Goal: Task Accomplishment & Management: Use online tool/utility

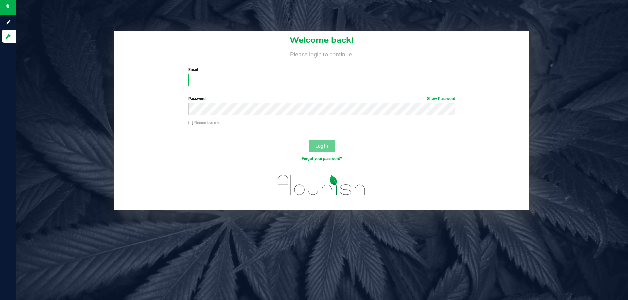
click at [208, 78] on input "Email" at bounding box center [321, 80] width 266 height 12
type input "jthedy@liveparallel.com"
drag, startPoint x: 163, startPoint y: 27, endPoint x: 172, endPoint y: 42, distance: 17.3
click at [163, 27] on div "Welcome back! Please login to continue. Email jthedy@liveparallel.com Required …" at bounding box center [322, 150] width 612 height 300
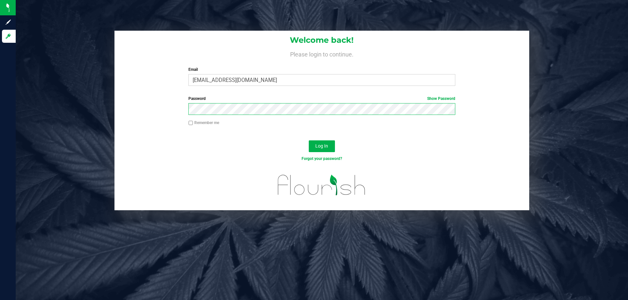
click at [140, 98] on div "Password Show Password" at bounding box center [321, 108] width 414 height 24
click at [309, 141] on button "Log In" at bounding box center [322, 147] width 26 height 12
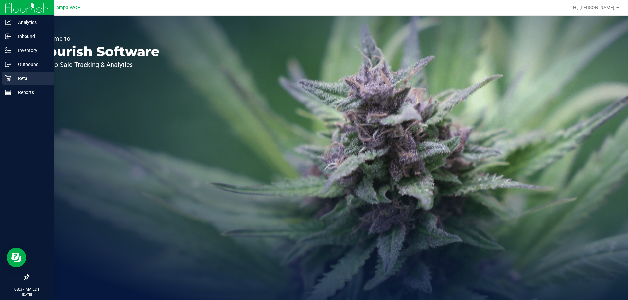
click at [7, 76] on icon at bounding box center [8, 78] width 7 height 7
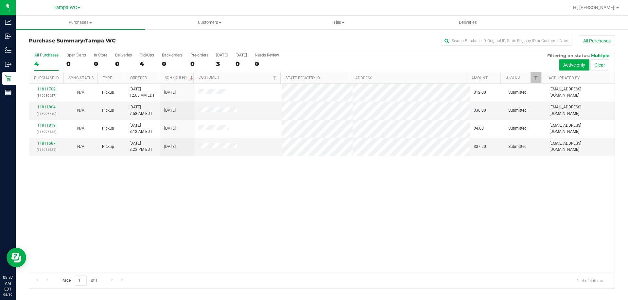
click at [220, 215] on div "11811702 (315986527) N/A Pickup [DATE] 12:03 AM EDT 8/19/2025 $12.00 Submitted …" at bounding box center [321, 178] width 585 height 189
click at [333, 50] on div "All Purchases 4 Open Carts 0 In Store 0 Deliveries 0 PickUps 4 Back-orders 0 Pr…" at bounding box center [322, 169] width 586 height 239
click at [342, 25] on span "Tills" at bounding box center [338, 23] width 128 height 6
click at [299, 40] on span "Manage tills" at bounding box center [296, 40] width 44 height 6
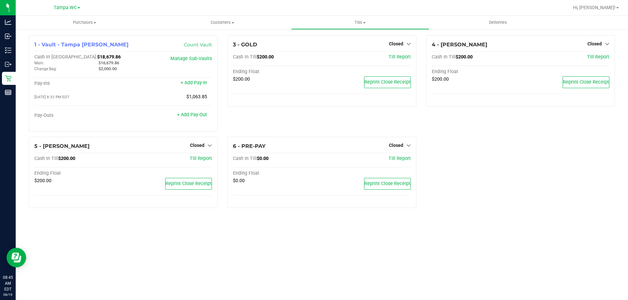
click at [251, 121] on div "3 - GOLD Closed Open Till Cash In Till $200.00 Till Report Ending Float $200.00…" at bounding box center [321, 86] width 198 height 102
click at [291, 124] on div "3 - GOLD Closed Open Till Cash In Till $200.00 Till Report Ending Float $200.00…" at bounding box center [321, 86] width 198 height 102
click at [606, 46] on icon at bounding box center [606, 44] width 5 height 5
click at [598, 58] on link "Open Till" at bounding box center [593, 57] width 17 height 5
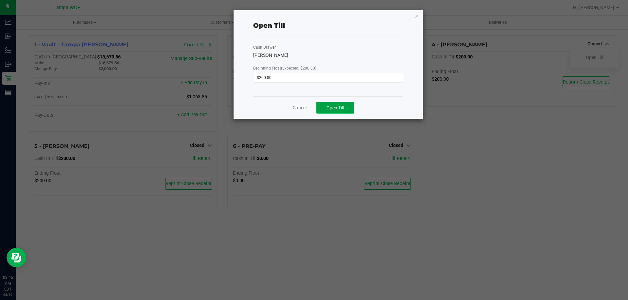
click at [344, 105] on button "Open Till" at bounding box center [335, 108] width 38 height 12
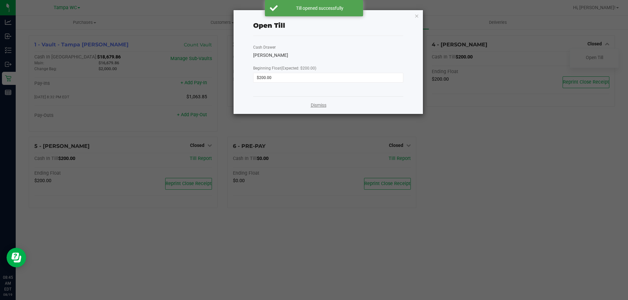
click at [325, 105] on link "Dismiss" at bounding box center [319, 105] width 16 height 7
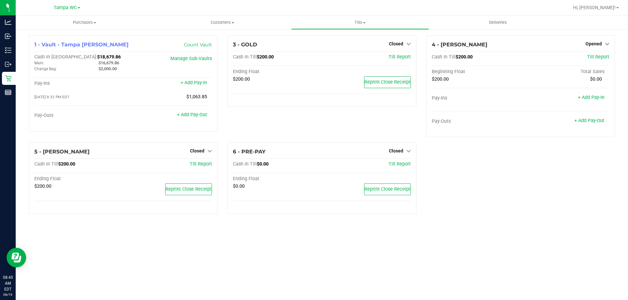
click at [530, 192] on div "1 - Vault - [GEOGRAPHIC_DATA] [PERSON_NAME] Count Vault Cash In Vault: $18,679.…" at bounding box center [322, 127] width 596 height 184
click at [186, 141] on div "1 - Vault - Tampa [PERSON_NAME] Count Vault Cash In Vault: $18,679.86 Main: $16…" at bounding box center [123, 88] width 198 height 107
click at [202, 150] on span "Closed" at bounding box center [197, 150] width 14 height 5
click at [204, 165] on link "Open Till" at bounding box center [196, 164] width 17 height 5
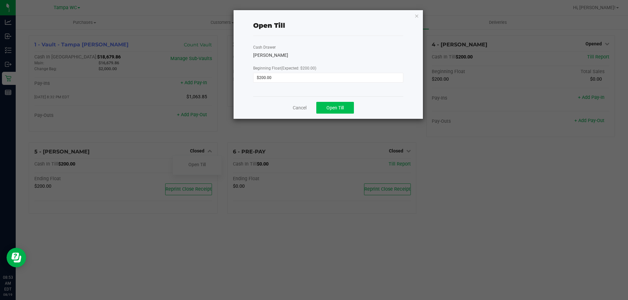
click at [336, 113] on button "Open Till" at bounding box center [335, 108] width 38 height 12
